Goal: Task Accomplishment & Management: Manage account settings

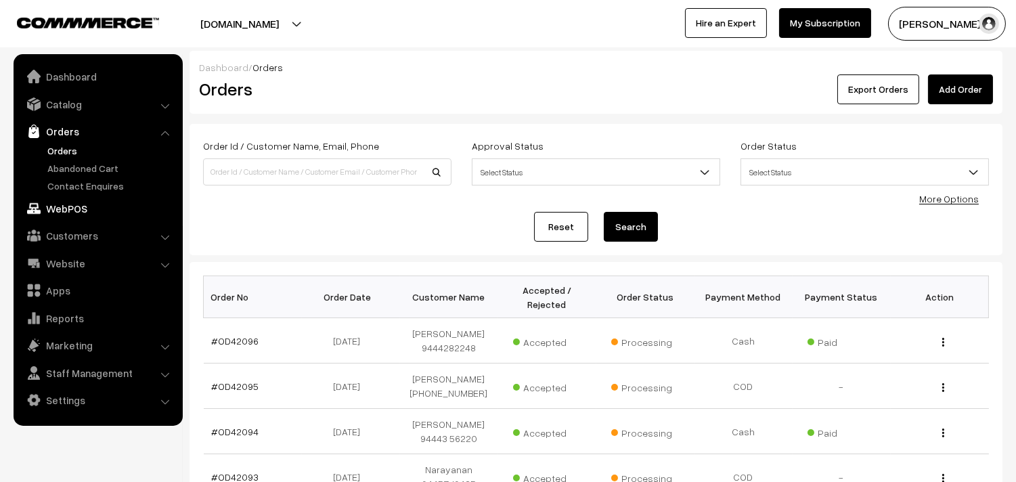
click at [70, 211] on link "WebPOS" at bounding box center [97, 208] width 161 height 24
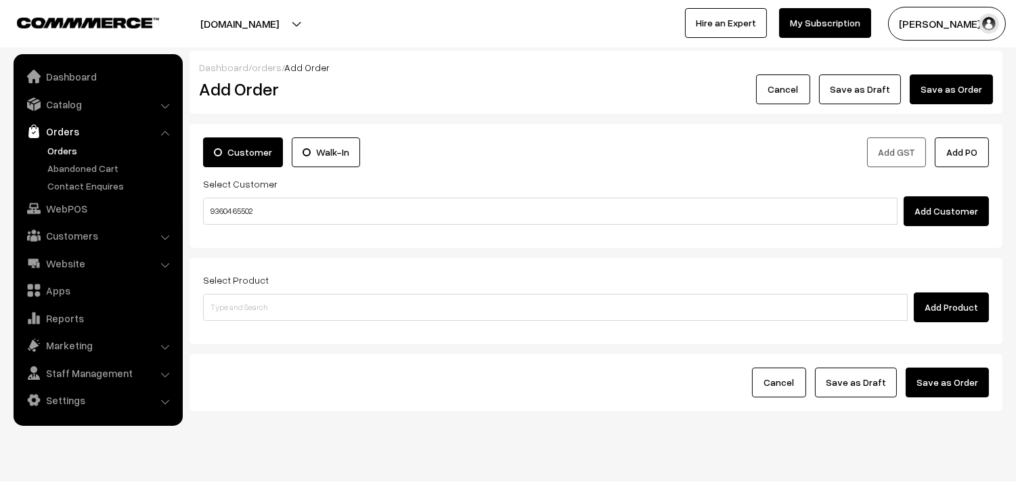
click at [238, 206] on input "93604 65502" at bounding box center [550, 211] width 695 height 27
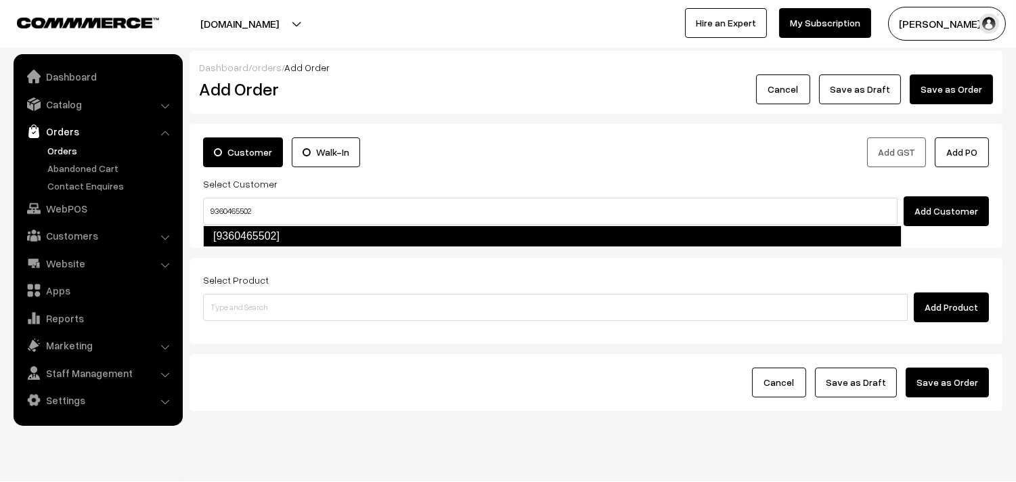
click at [248, 236] on link "[9360465502]" at bounding box center [552, 236] width 699 height 22
type input "9360465502"
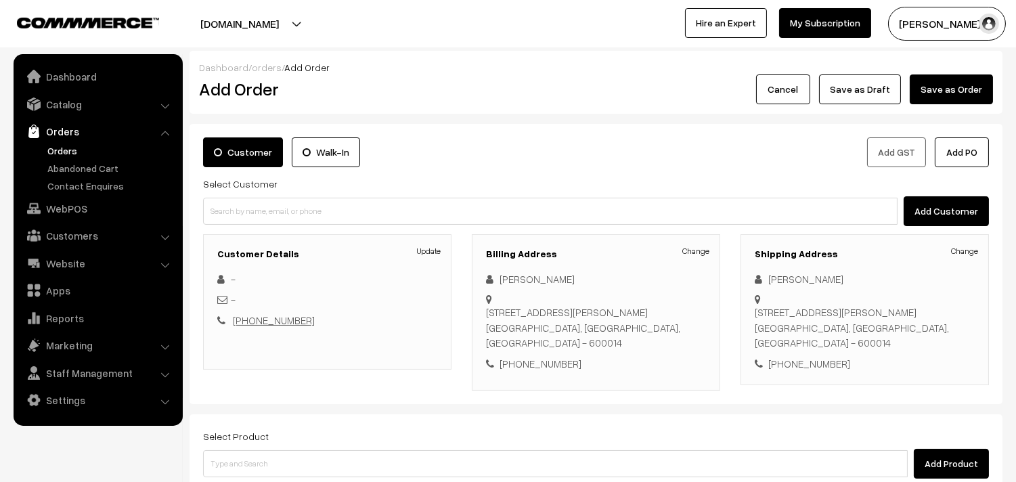
click at [248, 322] on link "+91 9360465502" at bounding box center [274, 320] width 82 height 12
click at [274, 321] on link "+91 9360465502" at bounding box center [274, 320] width 82 height 12
click at [487, 312] on div "26/44, Lal Mohammed Cross St, Chepauk, Triplicane, Chennai, Tamil Nadu 600014 C…" at bounding box center [596, 328] width 220 height 46
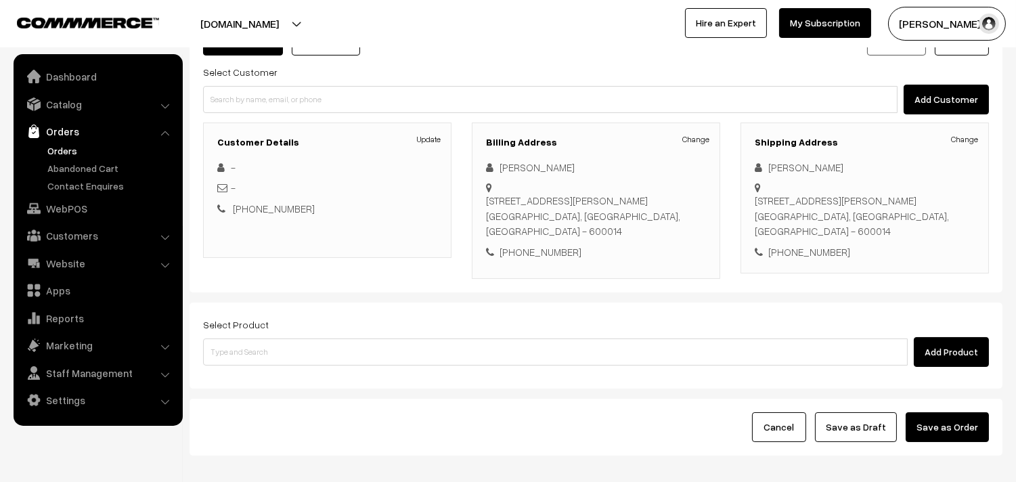
scroll to position [150, 0]
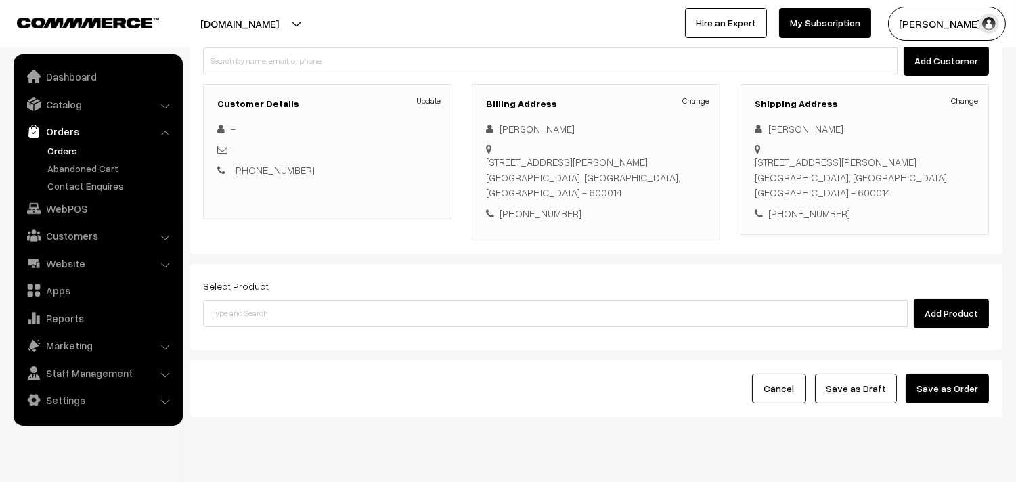
click at [542, 214] on div "+91 9360465502" at bounding box center [596, 214] width 220 height 16
copy div "9360465502"
click at [266, 173] on link "+91 9360465502" at bounding box center [274, 170] width 82 height 12
click at [271, 160] on div "Update - - +91 9360465502" at bounding box center [327, 149] width 220 height 57
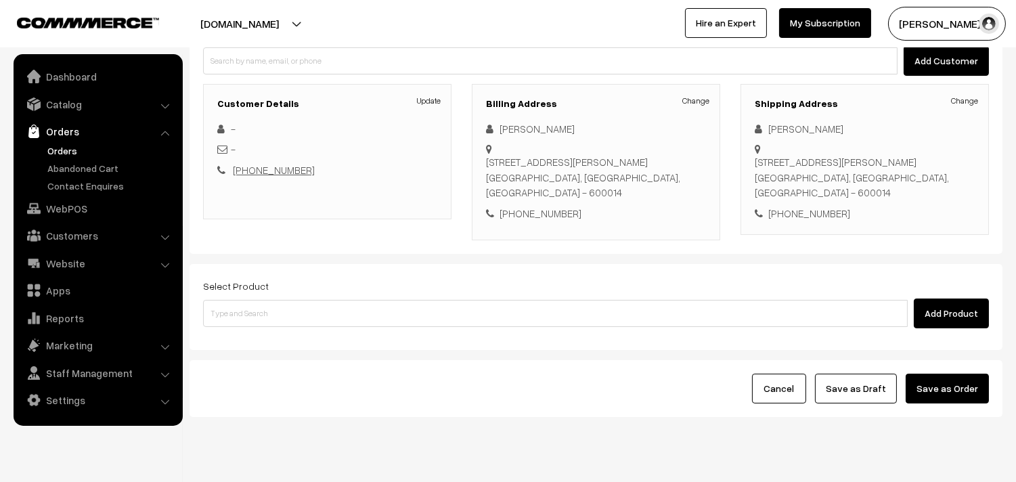
click at [272, 172] on link "+91 9360465502" at bounding box center [274, 170] width 82 height 12
click at [272, 171] on link "+91 9360465502" at bounding box center [274, 170] width 82 height 12
click at [69, 149] on link "Orders" at bounding box center [111, 151] width 134 height 14
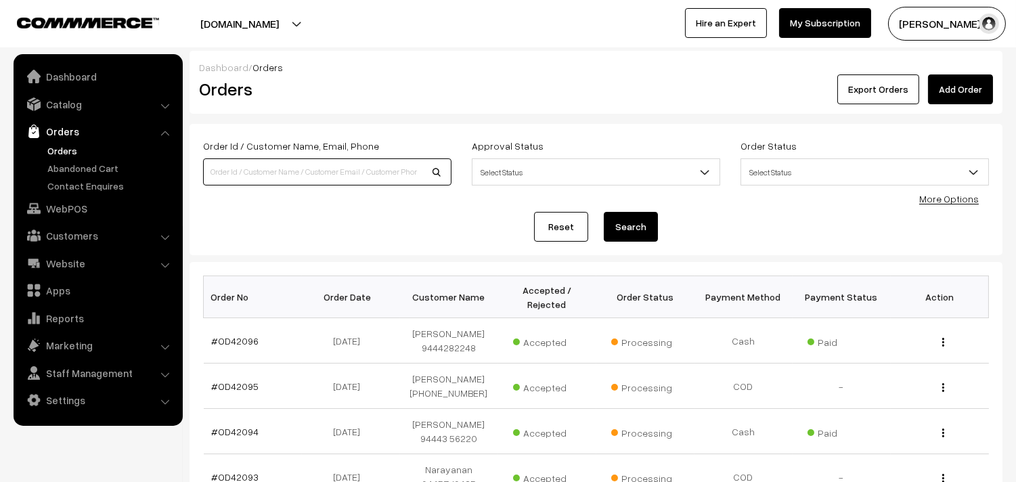
click at [258, 168] on input at bounding box center [327, 171] width 248 height 27
paste input "9360465502"
type input "9360465502"
click at [604, 212] on button "Search" at bounding box center [631, 227] width 54 height 30
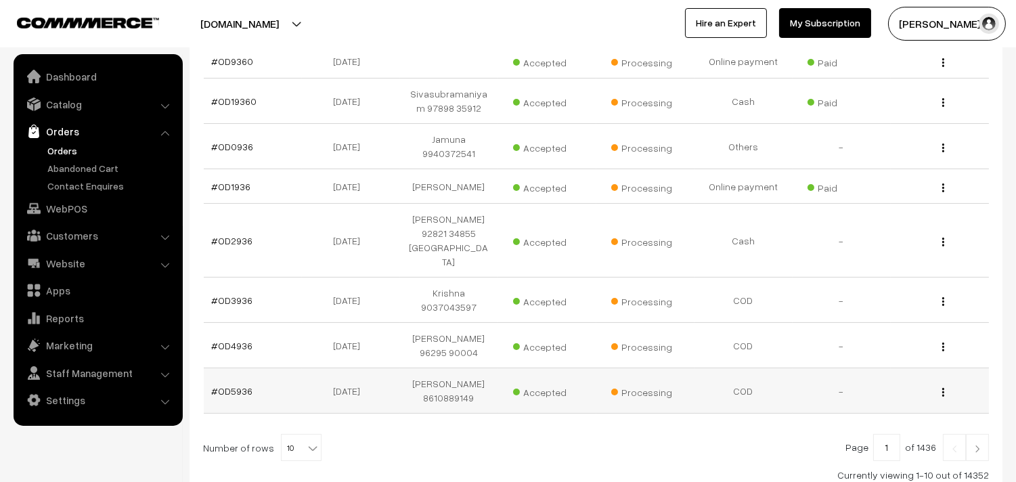
scroll to position [421, 0]
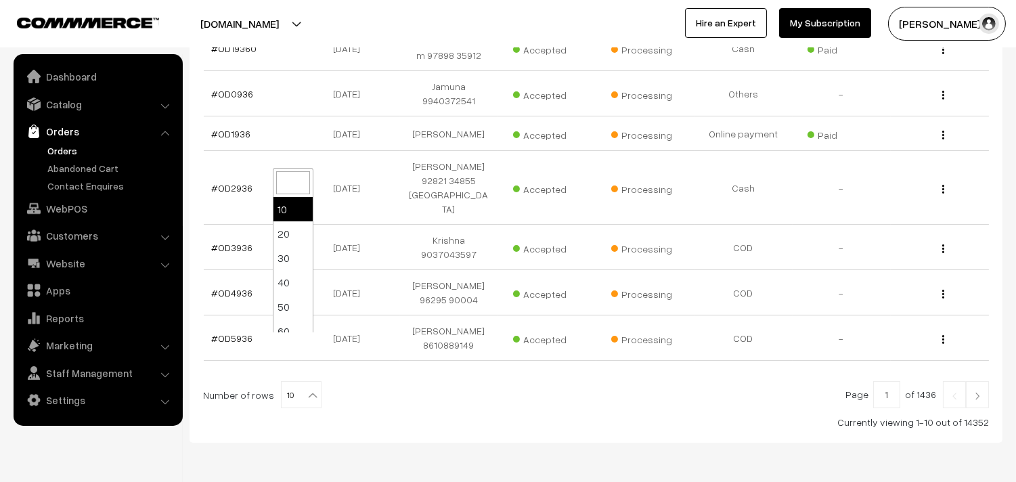
click at [283, 382] on span "10" at bounding box center [301, 395] width 39 height 27
select select "100"
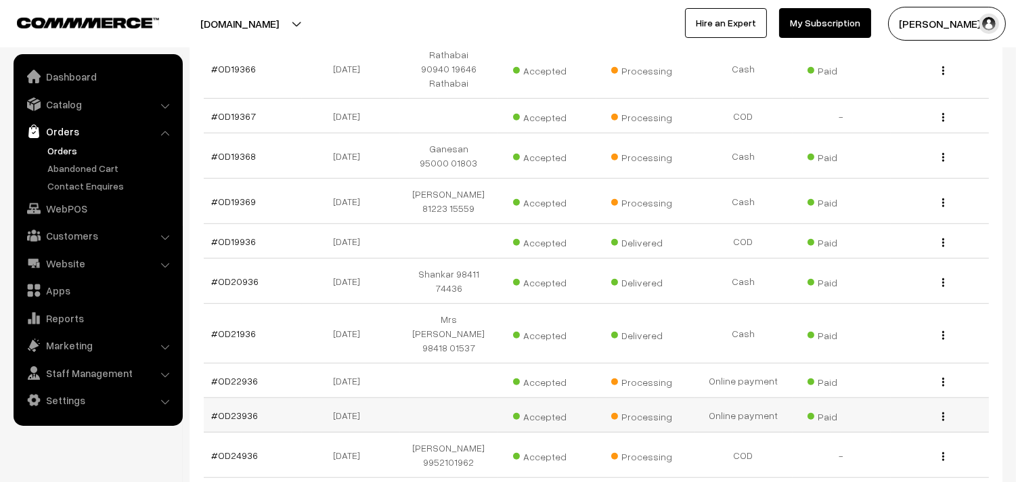
scroll to position [1880, 0]
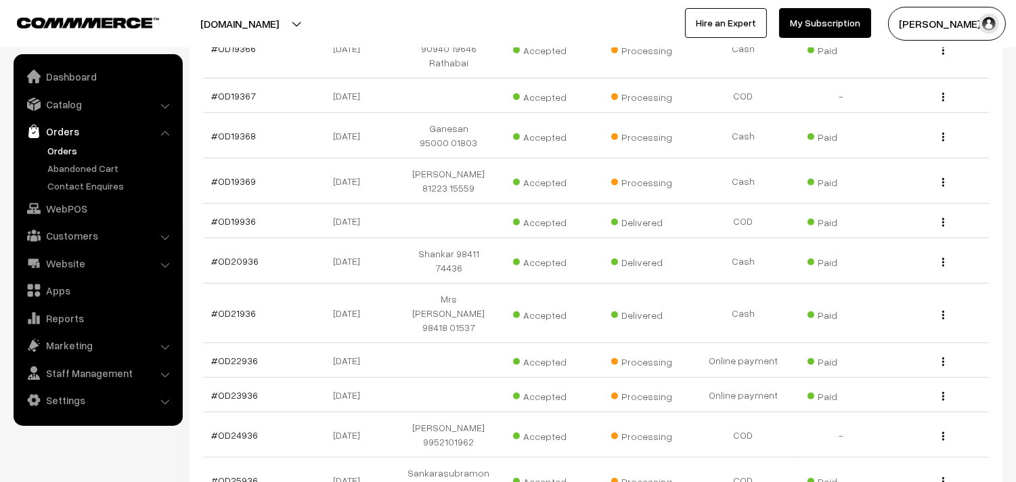
click at [62, 150] on link "Orders" at bounding box center [111, 151] width 134 height 14
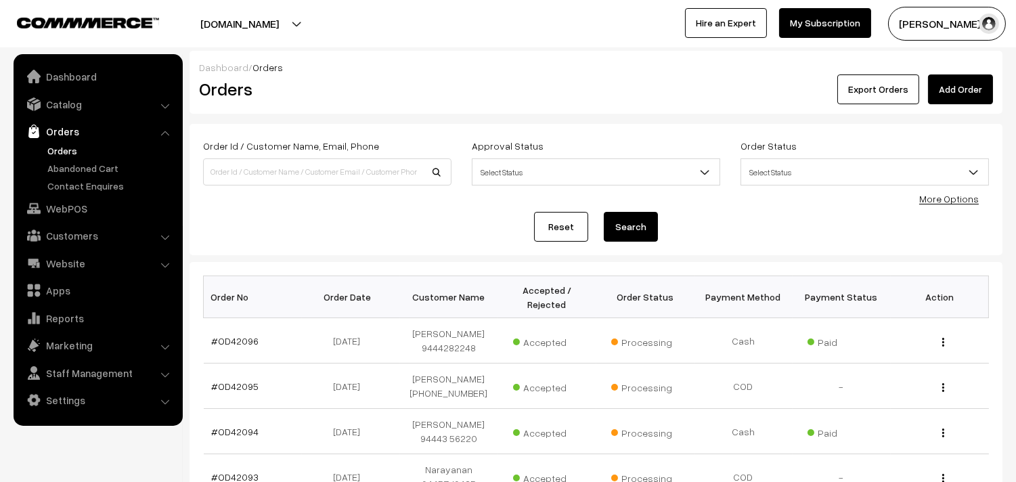
click at [57, 151] on link "Orders" at bounding box center [111, 151] width 134 height 14
click at [85, 236] on link "Customers" at bounding box center [97, 235] width 161 height 24
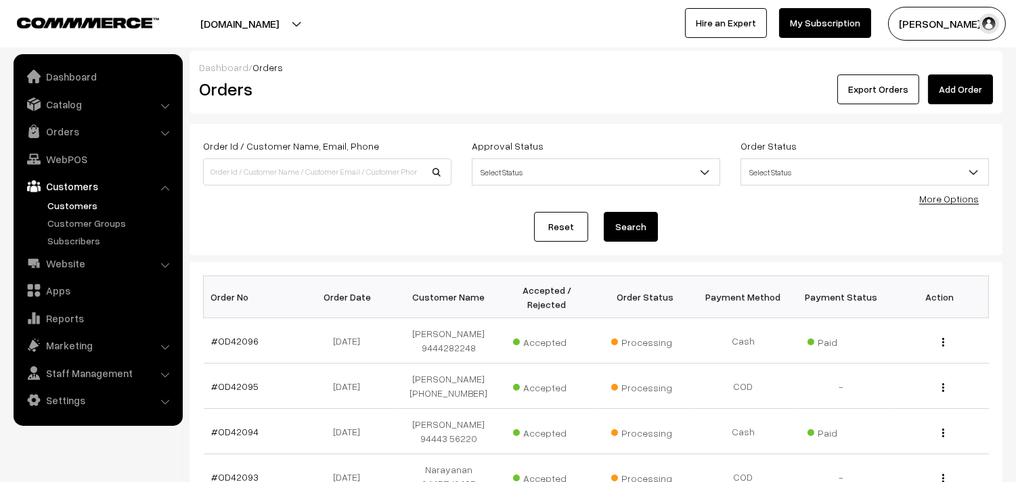
click at [85, 203] on link "Customers" at bounding box center [111, 205] width 134 height 14
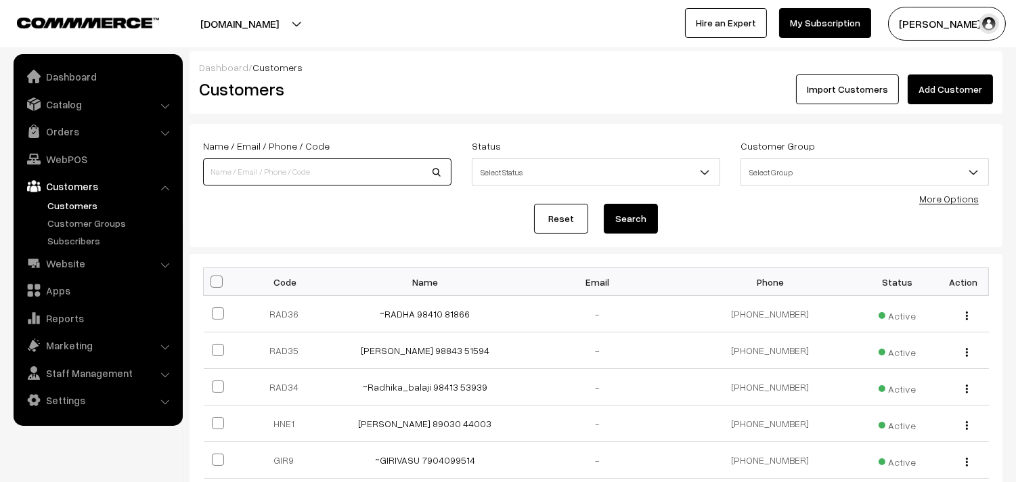
click at [267, 169] on input at bounding box center [327, 171] width 248 height 27
paste input "9360465502"
type input "9360465502"
click at [604, 204] on button "Search" at bounding box center [631, 219] width 54 height 30
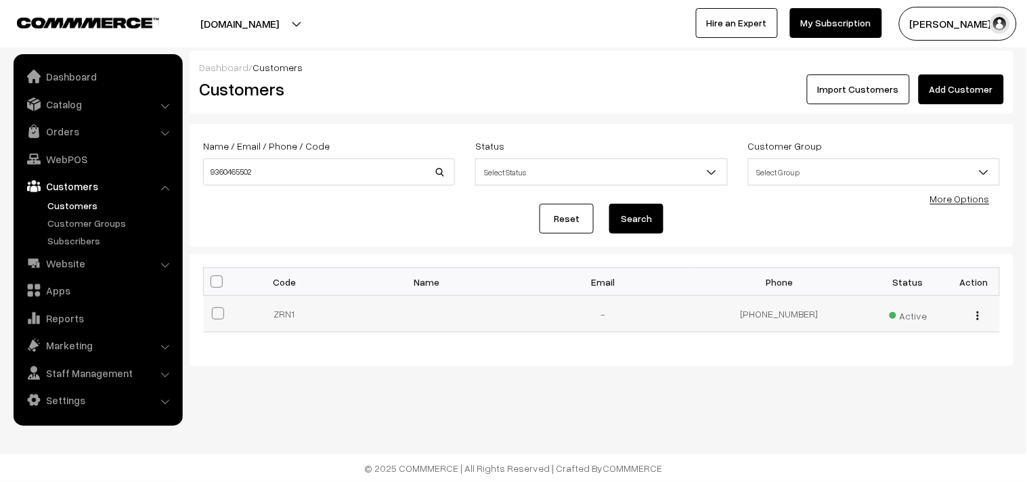
click at [977, 317] on img "button" at bounding box center [978, 315] width 2 height 9
drag, startPoint x: 924, startPoint y: 364, endPoint x: 846, endPoint y: 347, distance: 79.2
click at [924, 363] on link "Edit" at bounding box center [917, 364] width 115 height 30
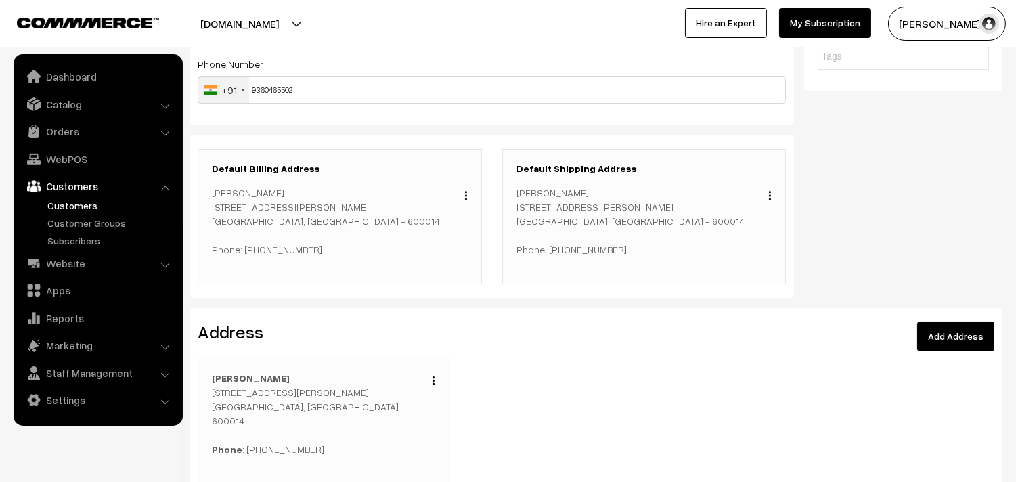
scroll to position [225, 0]
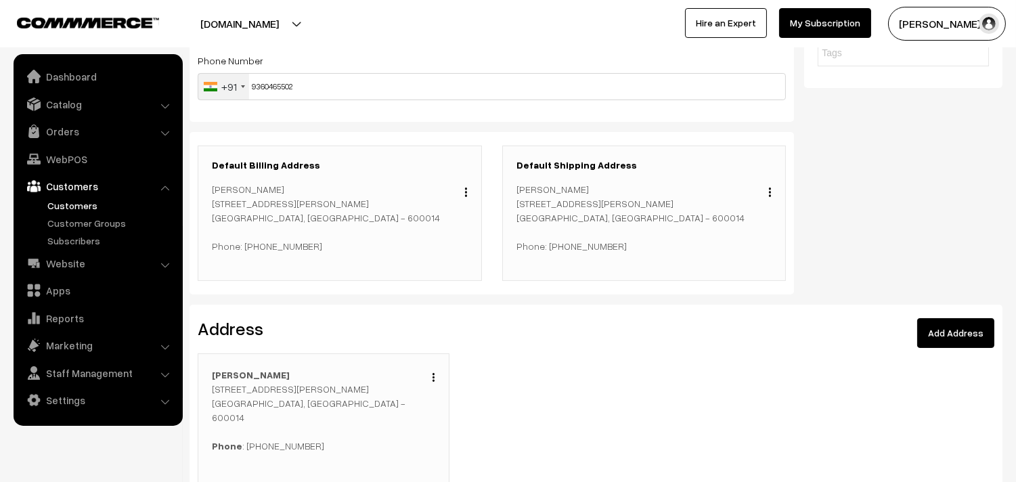
click at [538, 190] on p "Ganesh S 26/44, Lal Mohammed Cross St, Chepauk,Triplicane, Chennai, Tamil Nadu …" at bounding box center [645, 217] width 256 height 71
copy p "Ganesh"
click at [545, 190] on p "Ganesh S 26/44, Lal Mohammed Cross St, Chepauk,Triplicane, Chennai, Tamil Nadu …" at bounding box center [645, 217] width 256 height 71
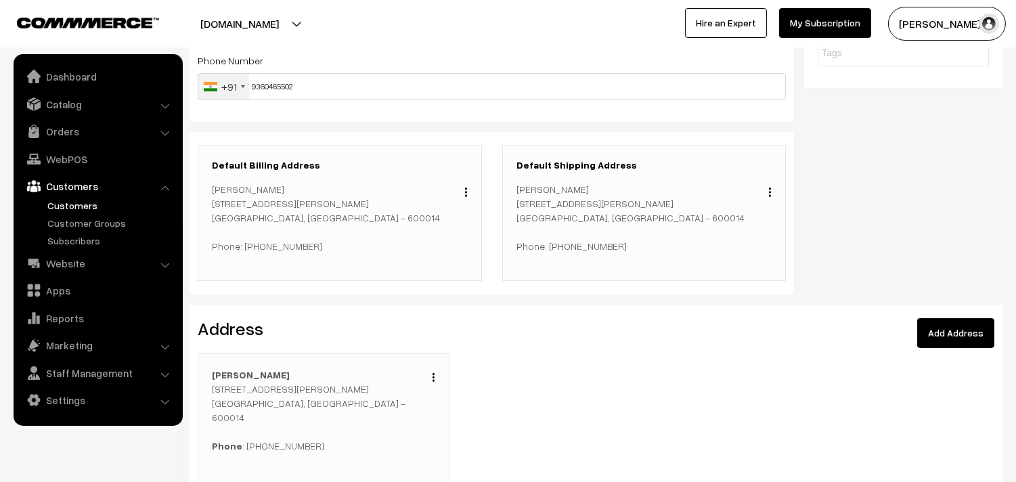
click at [545, 190] on p "Ganesh S 26/44, Lal Mohammed Cross St, Chepauk,Triplicane, Chennai, Tamil Nadu …" at bounding box center [645, 217] width 256 height 71
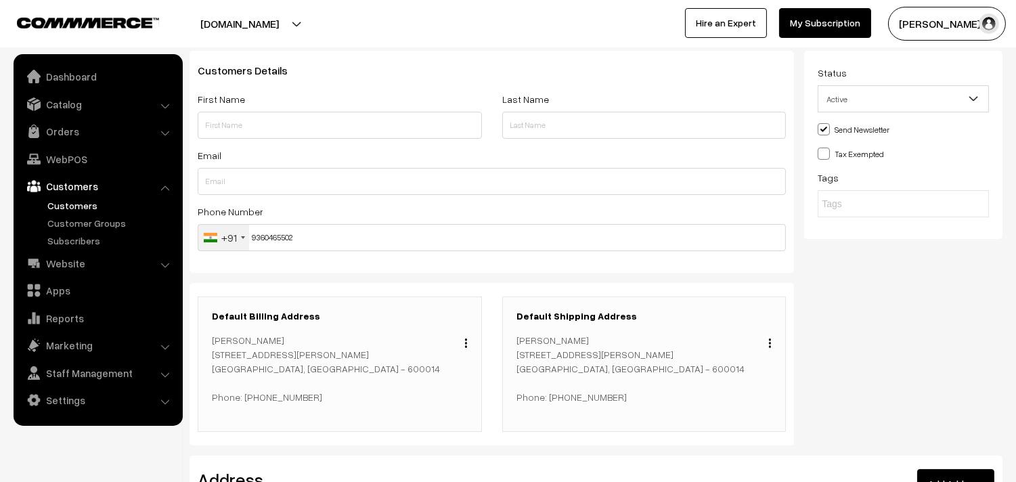
scroll to position [75, 0]
click at [239, 133] on input "text" at bounding box center [340, 124] width 284 height 27
paste input "Ganesh S"
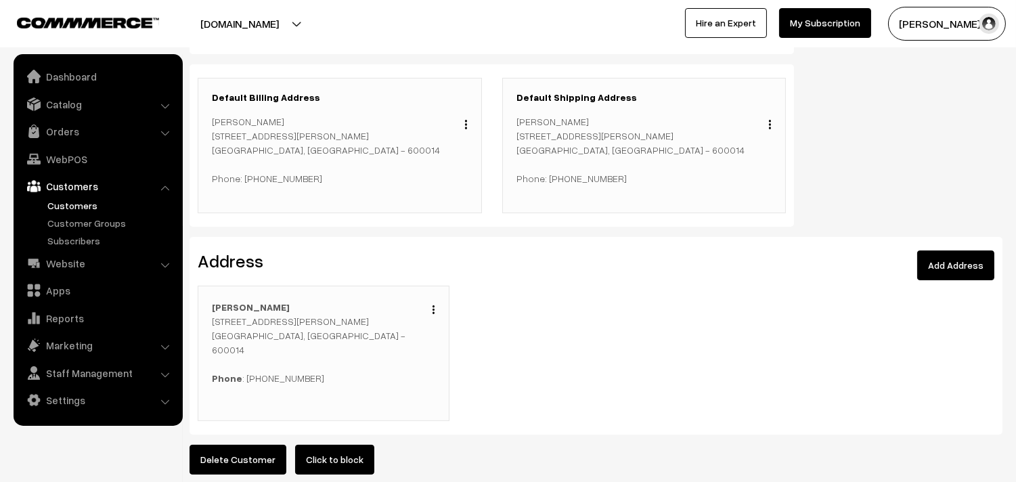
scroll to position [301, 0]
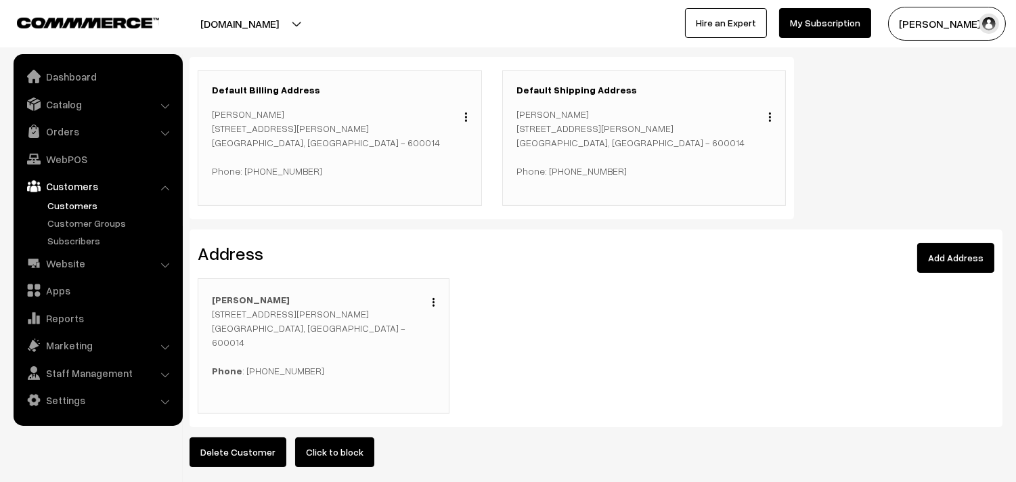
type input "Ganesh S"
click at [435, 302] on div "Edit Duplicate Delete Ganesh S 26/44, Lal Mohammed Cross St, Chepauk,Triplicane…" at bounding box center [324, 345] width 252 height 135
click at [430, 307] on div "Edit Duplicate Delete" at bounding box center [430, 300] width 10 height 16
click at [435, 305] on button "button" at bounding box center [433, 302] width 3 height 11
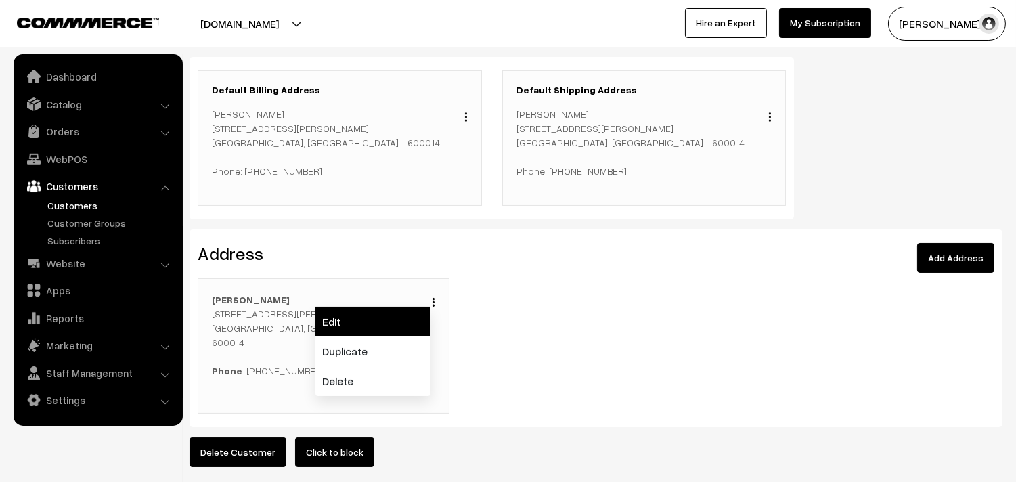
click at [388, 326] on link "Edit" at bounding box center [373, 322] width 115 height 30
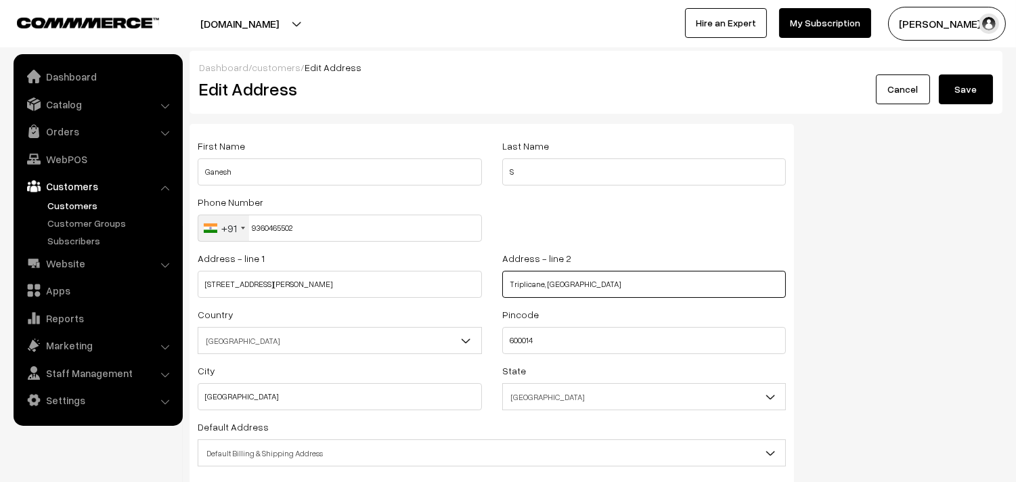
click at [662, 278] on input "Triplicane, [GEOGRAPHIC_DATA]" at bounding box center [644, 284] width 284 height 27
drag, startPoint x: 571, startPoint y: 281, endPoint x: 501, endPoint y: 282, distance: 70.4
click at [501, 282] on div "Address - line 2 [GEOGRAPHIC_DATA]" at bounding box center [644, 278] width 305 height 56
type input "i, [GEOGRAPHIC_DATA]"
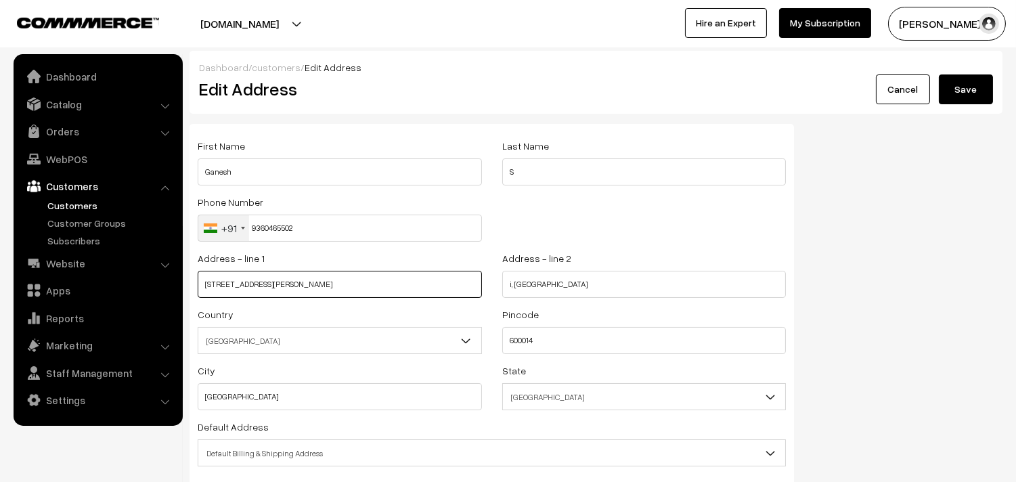
click at [385, 282] on input "[STREET_ADDRESS][PERSON_NAME]" at bounding box center [340, 284] width 284 height 27
paste input "Triplicane, [PERSON_NAME]"
drag, startPoint x: 343, startPoint y: 280, endPoint x: 383, endPoint y: 309, distance: 49.4
click at [344, 280] on input "[STREET_ADDRESS][PERSON_NAME], [PERSON_NAME]" at bounding box center [340, 284] width 284 height 27
type input "26/44, Lal Mohammed Cross St, Chepauk Triplicane, Chenna"
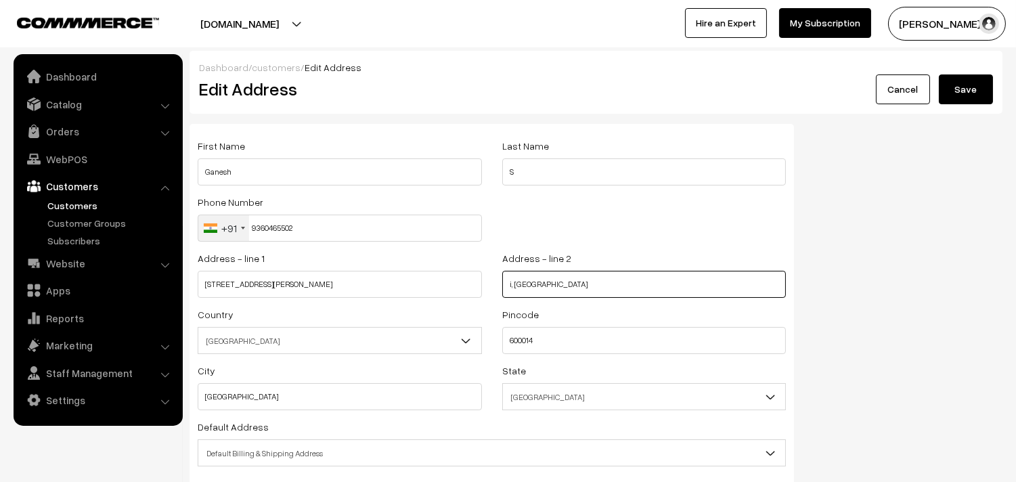
click at [563, 280] on input "i, Tamil Nadu 600014 Willington arcade" at bounding box center [644, 284] width 284 height 27
type input "i, Tamil Nadu 600005Willington arcade"
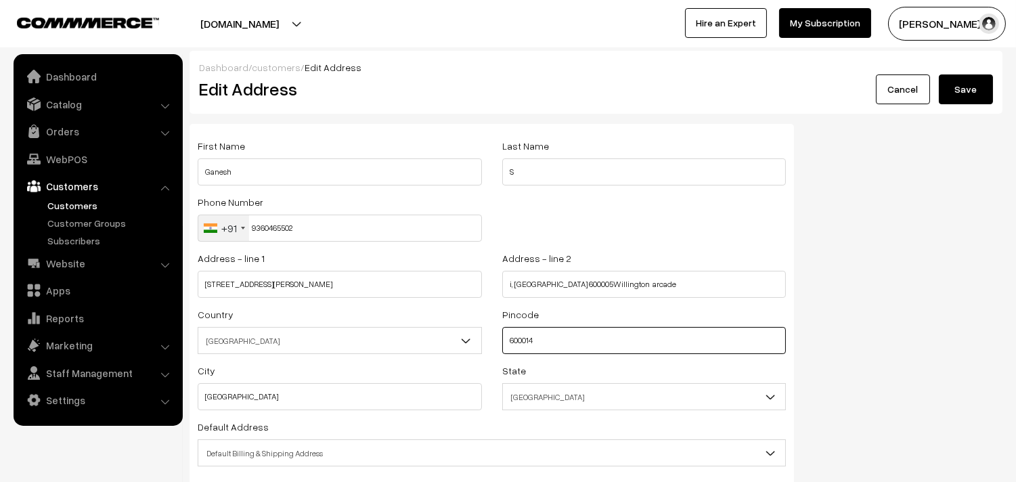
click at [531, 343] on input "600014" at bounding box center [644, 340] width 284 height 27
click at [556, 343] on input "600014" at bounding box center [644, 340] width 284 height 27
type input "600005"
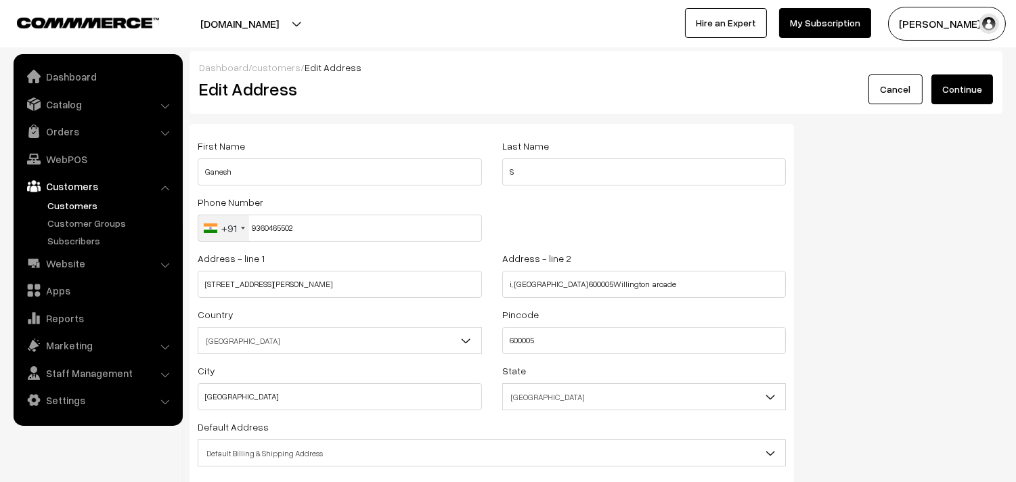
click at [972, 87] on button "Continue" at bounding box center [963, 89] width 62 height 30
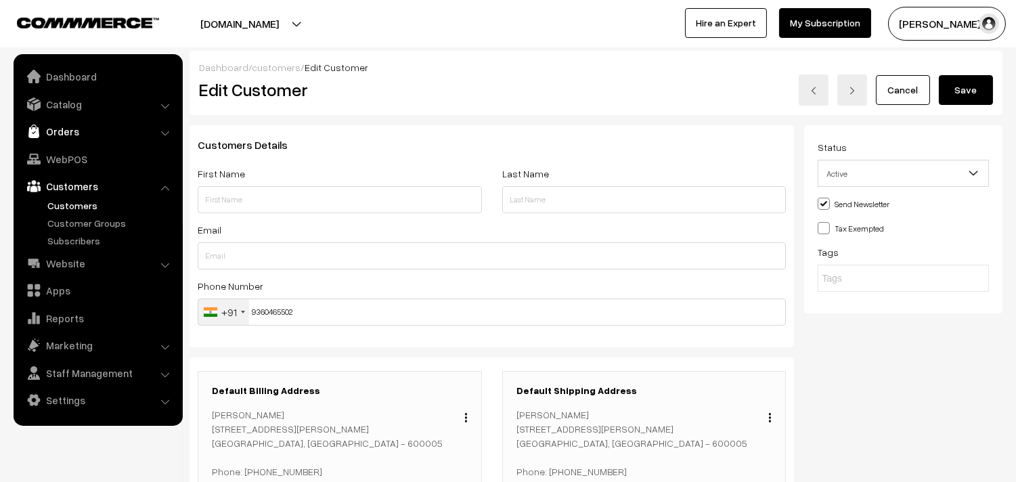
click at [52, 137] on link "Orders" at bounding box center [97, 131] width 161 height 24
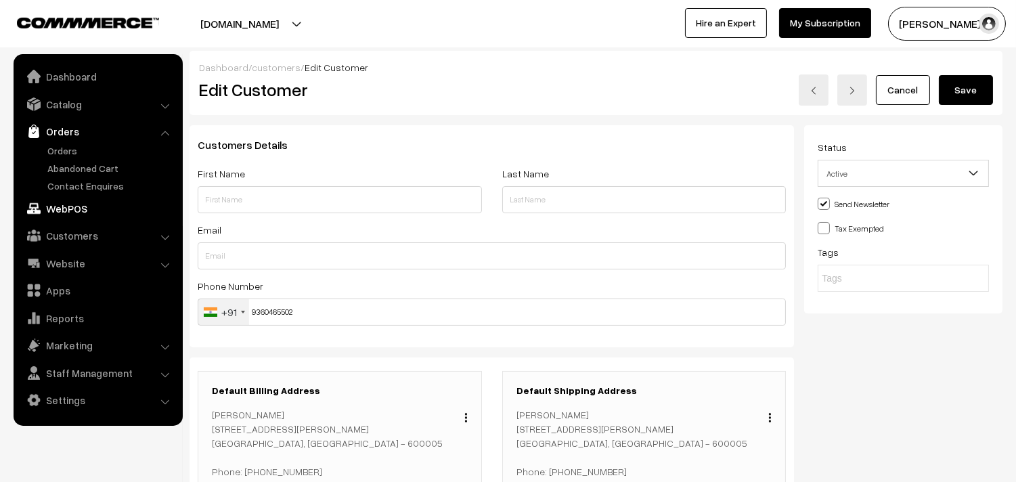
click at [70, 207] on link "WebPOS" at bounding box center [97, 208] width 161 height 24
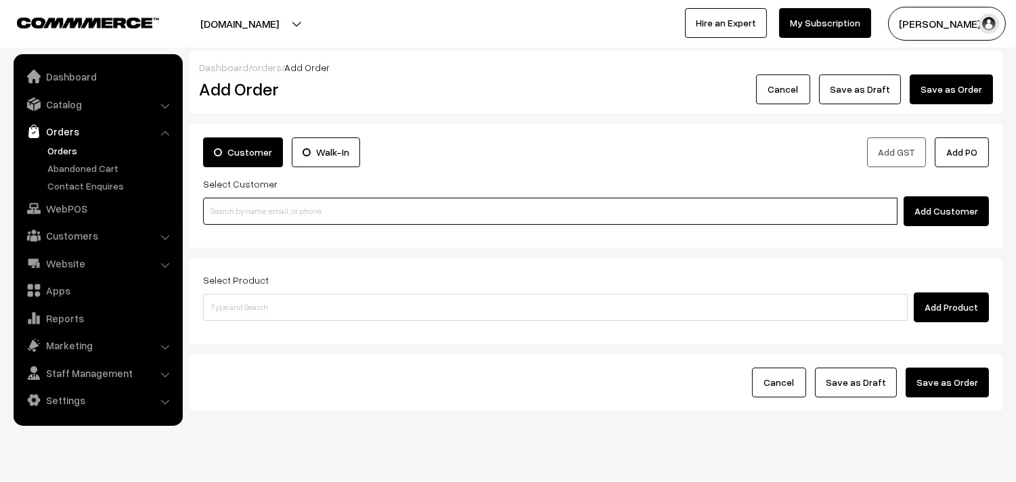
drag, startPoint x: 0, startPoint y: 0, endPoint x: 274, endPoint y: 212, distance: 346.0
click at [251, 212] on input at bounding box center [550, 211] width 695 height 27
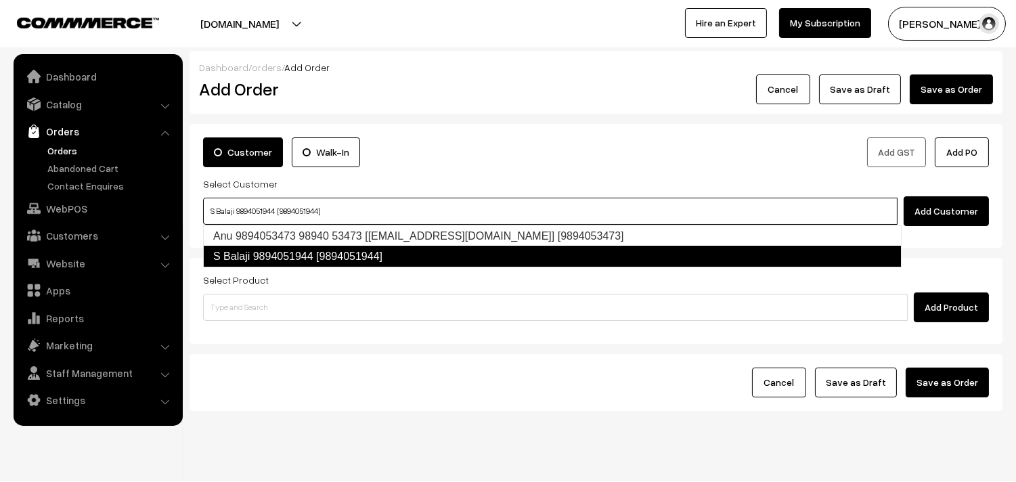
type input "S Balaji 9894051944 [9894051944]"
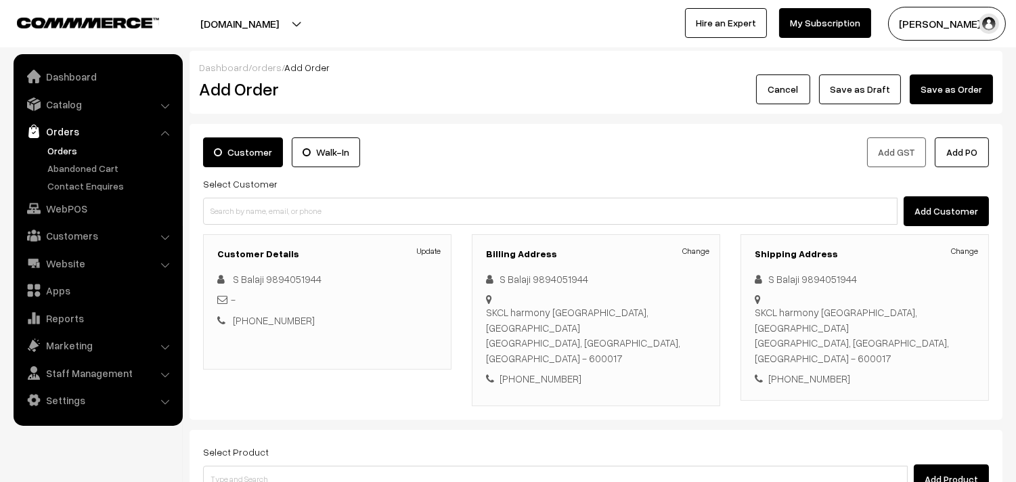
click at [538, 371] on div "[PHONE_NUMBER]" at bounding box center [596, 379] width 220 height 16
copy div "9894051944"
click at [559, 327] on div "Change S Balaji 9894051944 [STREET_ADDRESS] [PHONE_NUMBER]" at bounding box center [596, 329] width 220 height 115
click at [550, 371] on div "[PHONE_NUMBER]" at bounding box center [596, 379] width 220 height 16
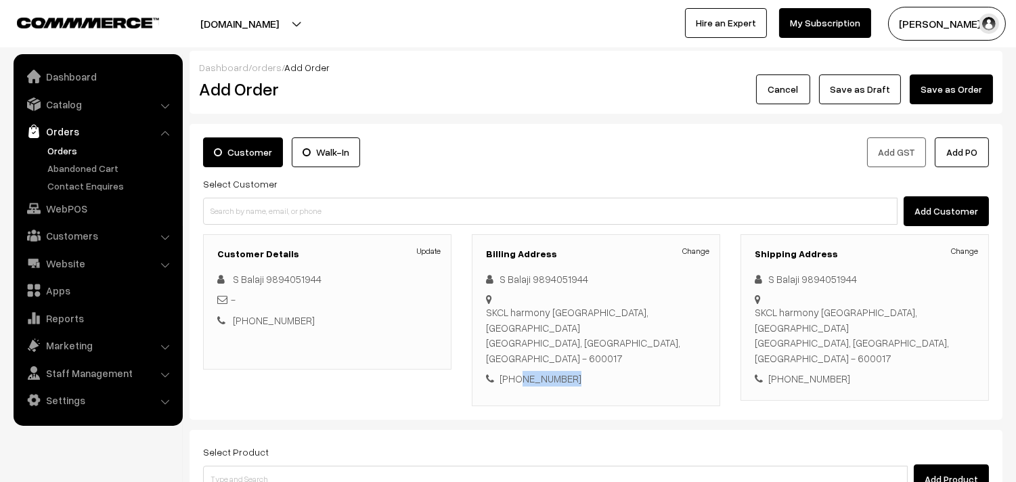
click at [550, 371] on div "[PHONE_NUMBER]" at bounding box center [596, 379] width 220 height 16
copy div "9894051944"
